Goal: Transaction & Acquisition: Purchase product/service

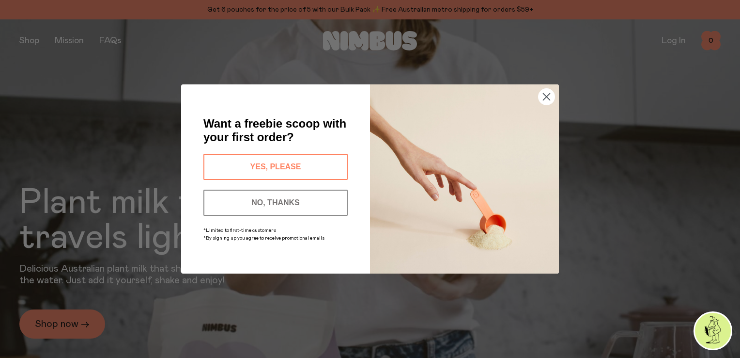
click at [544, 96] on icon "Close dialog" at bounding box center [547, 96] width 7 height 7
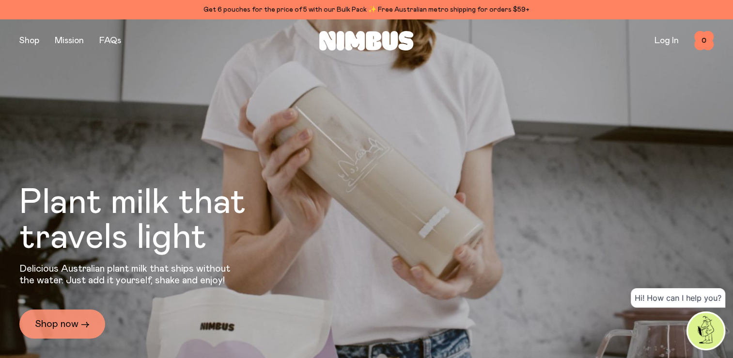
click at [62, 319] on link "Shop now →" at bounding box center [62, 323] width 86 height 29
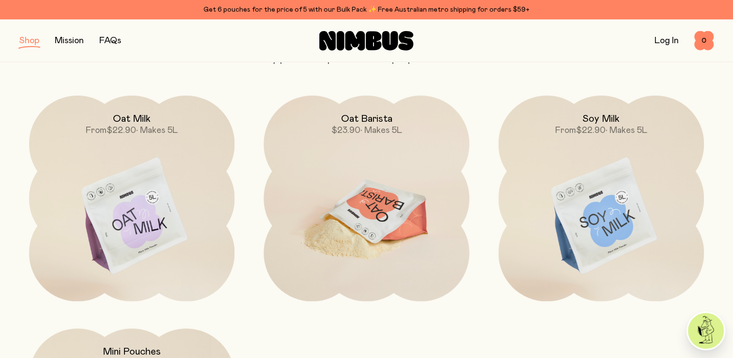
scroll to position [109, 0]
click at [388, 226] on img at bounding box center [366, 217] width 205 height 242
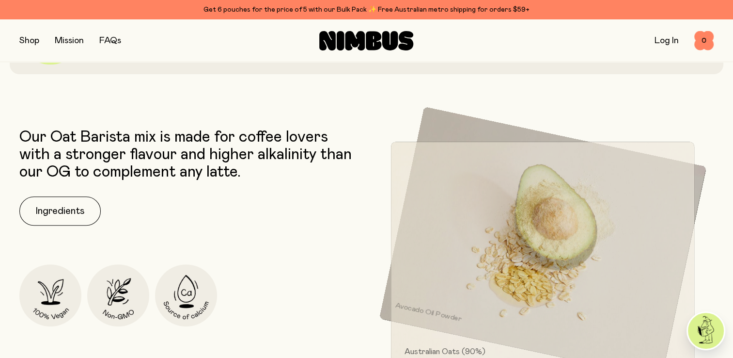
scroll to position [376, 0]
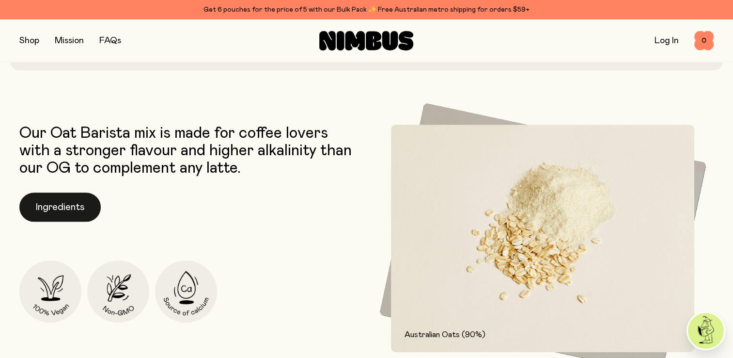
click at [56, 208] on button "Ingredients" at bounding box center [59, 206] width 81 height 29
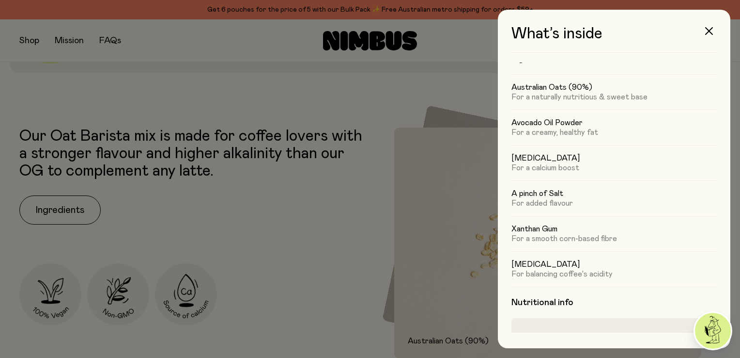
scroll to position [0, 0]
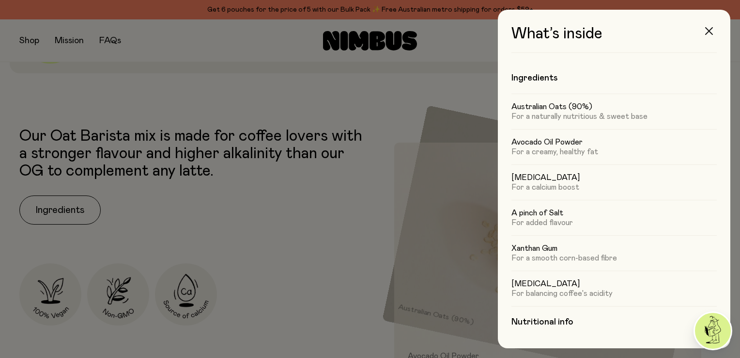
click at [708, 30] on icon "button" at bounding box center [709, 31] width 8 height 8
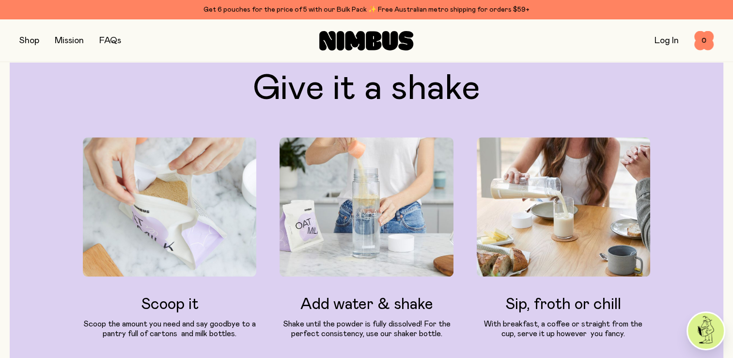
scroll to position [958, 0]
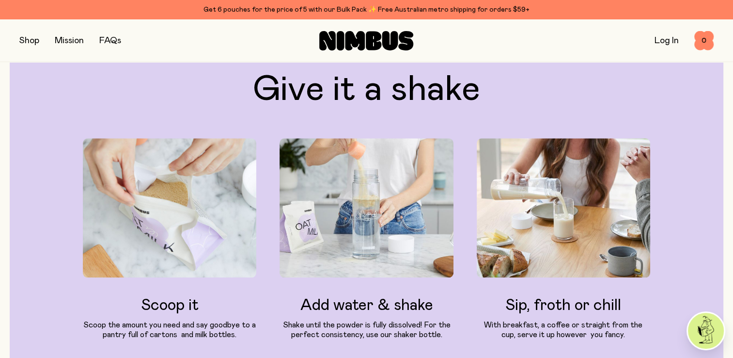
click at [262, 308] on div "Scoop it Scoop the amount you need and say goodbye to a pantry full of cartons …" at bounding box center [366, 238] width 567 height 201
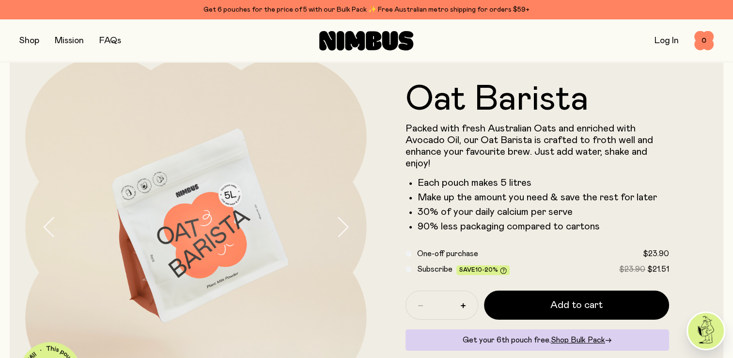
scroll to position [0, 0]
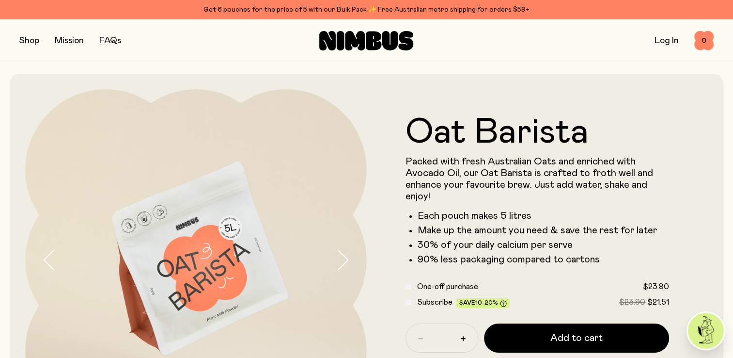
click at [30, 34] on button "button" at bounding box center [29, 41] width 20 height 14
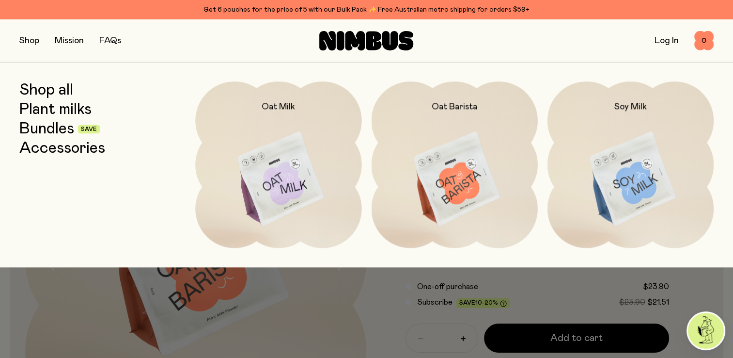
click at [48, 136] on link "Bundles" at bounding box center [46, 128] width 55 height 17
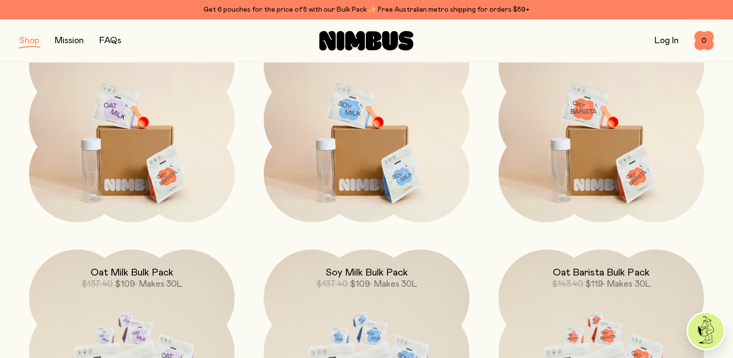
scroll to position [188, 0]
